Goal: Find specific page/section: Find specific page/section

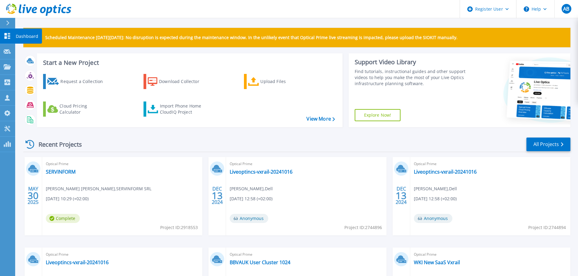
click at [15, 39] on div "Dashboard" at bounding box center [28, 36] width 27 height 15
drag, startPoint x: 1, startPoint y: 28, endPoint x: 5, endPoint y: 27, distance: 4.0
click at [2, 28] on button at bounding box center [7, 23] width 15 height 11
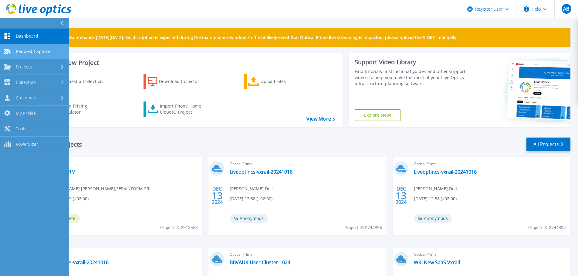
click at [22, 54] on span "Request Capture" at bounding box center [33, 51] width 34 height 5
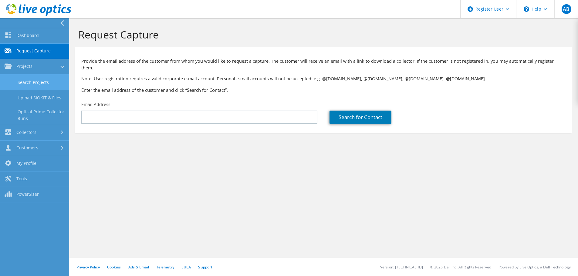
click at [37, 80] on link "Search Projects" at bounding box center [34, 82] width 69 height 15
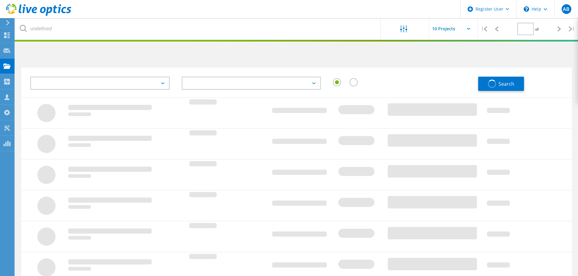
type input "1"
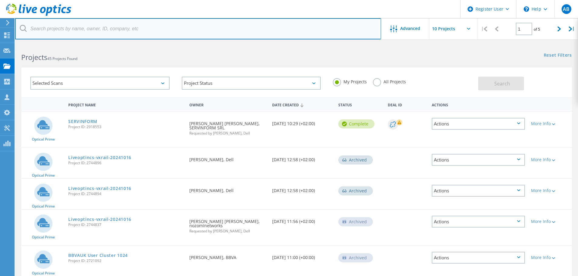
click at [150, 28] on input "text" at bounding box center [198, 28] width 366 height 21
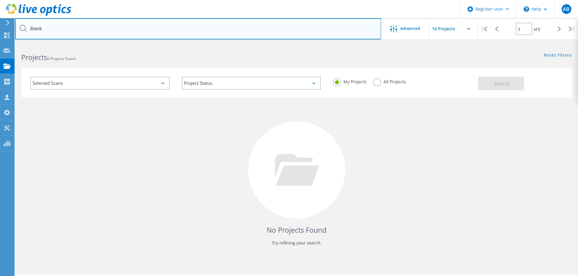
drag, startPoint x: 68, startPoint y: 24, endPoint x: 25, endPoint y: 19, distance: 43.0
click at [26, 18] on input "lbank" at bounding box center [198, 28] width 366 height 21
type input "L"
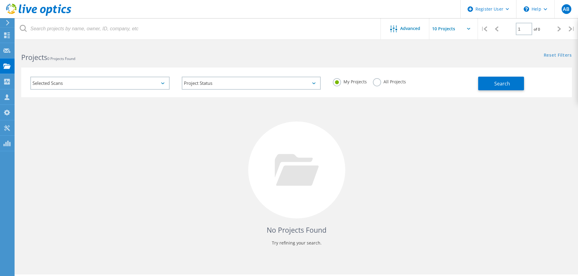
click at [379, 82] on label "All Projects" at bounding box center [389, 81] width 33 height 6
click at [0, 0] on input "All Projects" at bounding box center [0, 0] width 0 height 0
drag, startPoint x: 136, startPoint y: 17, endPoint x: 131, endPoint y: 29, distance: 12.8
click at [134, 44] on div "Register User \n Help Explore Helpful Articles Contact Support AB Dell User Ale…" at bounding box center [289, 168] width 578 height 249
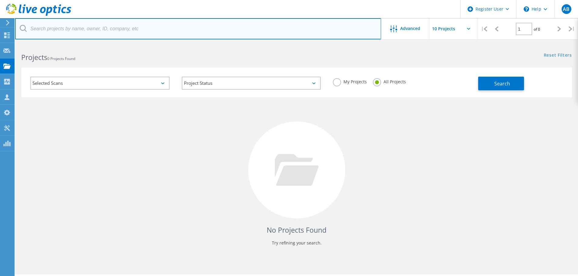
click at [131, 29] on input "text" at bounding box center [198, 28] width 366 height 21
type input "L-Bank"
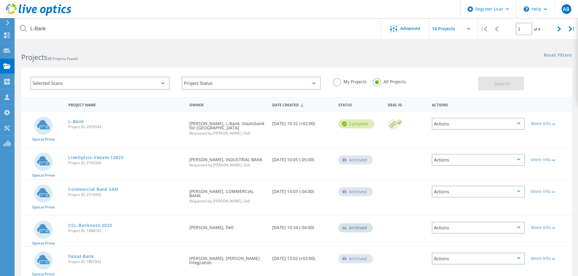
drag, startPoint x: 106, startPoint y: 126, endPoint x: 87, endPoint y: 128, distance: 18.3
click at [87, 128] on span "Project ID: 2970543" at bounding box center [125, 127] width 115 height 4
copy span "2970543"
